Goal: Navigation & Orientation: Go to known website

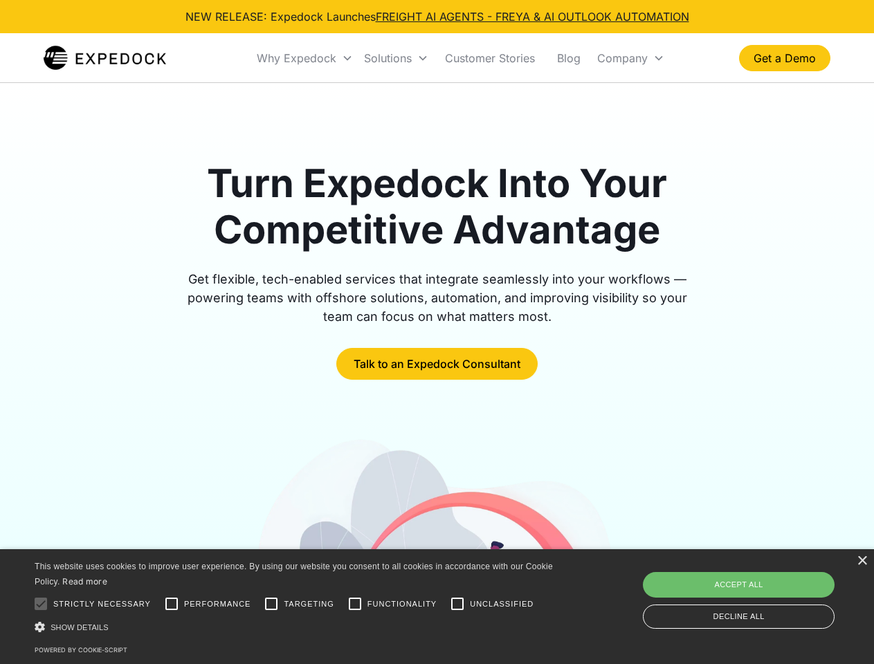
click at [41, 604] on div at bounding box center [41, 604] width 28 height 28
click at [172, 604] on input "Performance" at bounding box center [172, 604] width 28 height 28
checkbox input "true"
click at [271, 604] on input "Targeting" at bounding box center [271, 604] width 28 height 28
checkbox input "true"
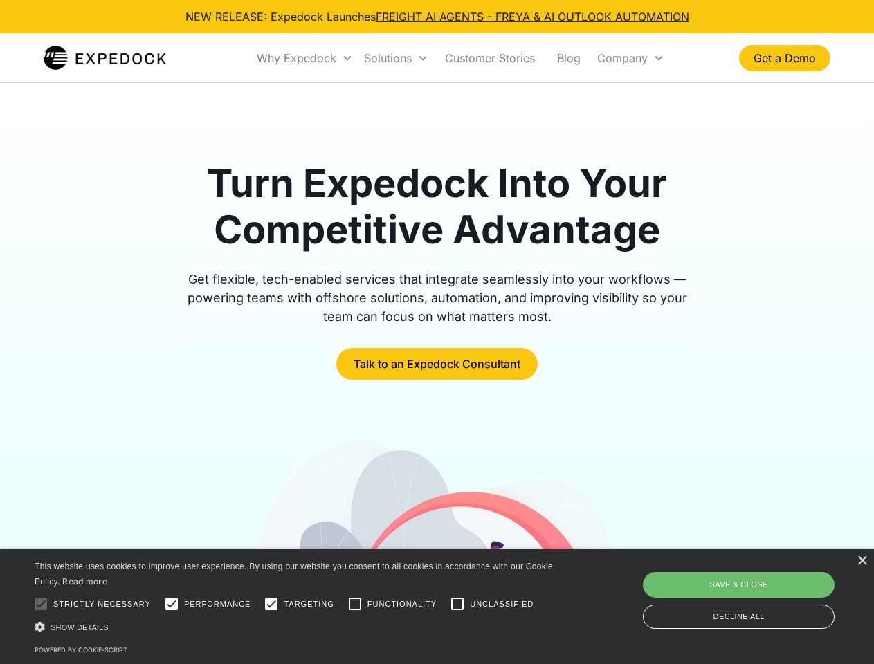
click at [355, 604] on input "Functionality" at bounding box center [355, 604] width 28 height 28
checkbox input "true"
click at [457, 604] on input "Unclassified" at bounding box center [458, 604] width 28 height 28
checkbox input "true"
click at [296, 627] on div "Show details Hide details" at bounding box center [296, 627] width 523 height 15
